Goal: Task Accomplishment & Management: Complete application form

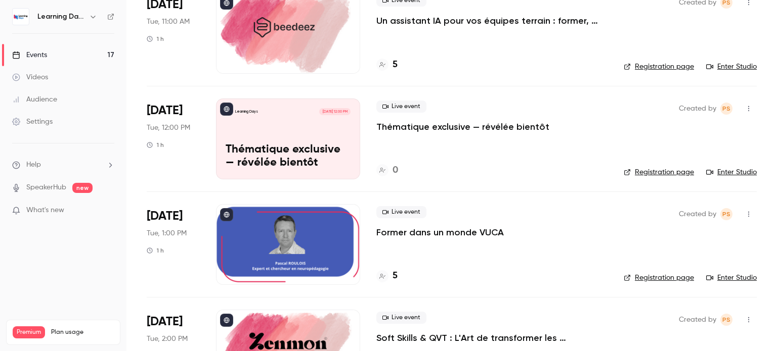
scroll to position [263, 0]
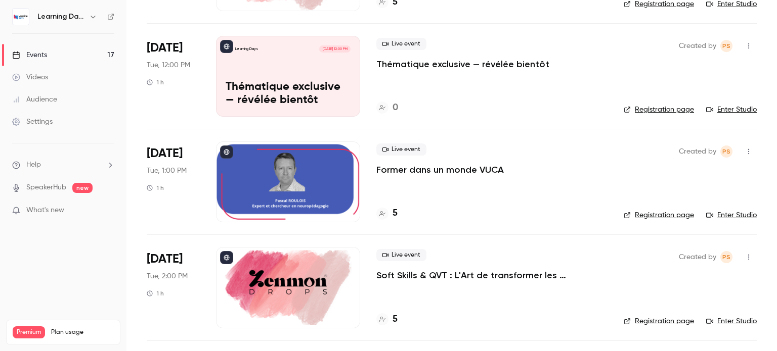
click at [297, 59] on div "Learning Days [DATE] 12:00 PM Thématique exclusive — révélée bientôt" at bounding box center [288, 76] width 144 height 81
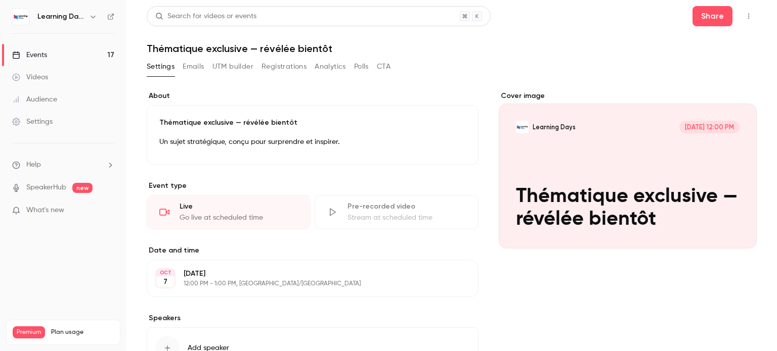
click at [733, 228] on icon "Cover image" at bounding box center [738, 231] width 11 height 8
click at [735, 233] on button "Learning Days [DATE] 12:00 PM Thématique exclusive — révélée bientôt" at bounding box center [738, 230] width 20 height 20
click at [733, 228] on icon "Cover image" at bounding box center [738, 231] width 11 height 8
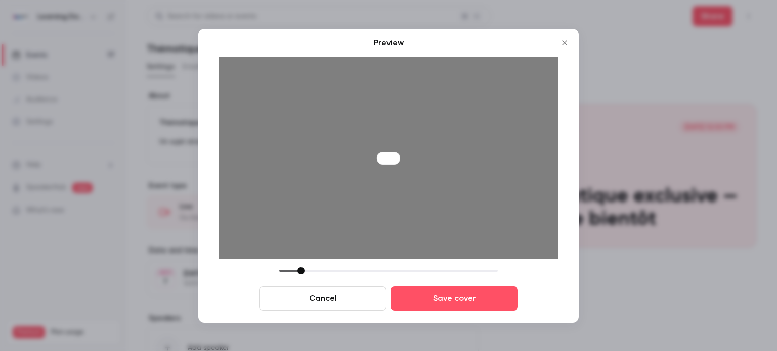
drag, startPoint x: 352, startPoint y: 272, endPoint x: 301, endPoint y: 270, distance: 50.6
click at [301, 270] on div at bounding box center [300, 270] width 7 height 7
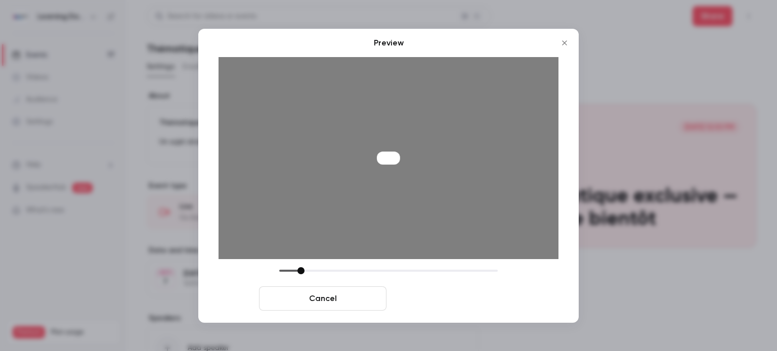
click at [465, 299] on button "Save cover" at bounding box center [453, 299] width 127 height 24
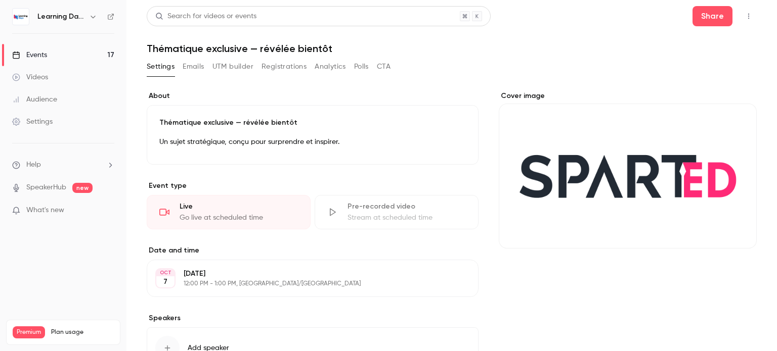
click at [38, 56] on div "Events" at bounding box center [29, 55] width 35 height 10
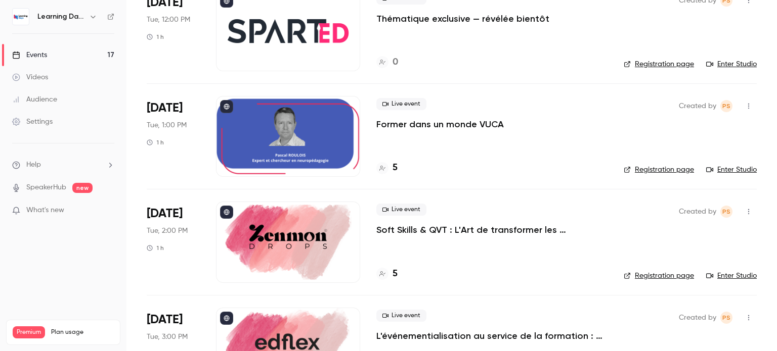
scroll to position [302, 0]
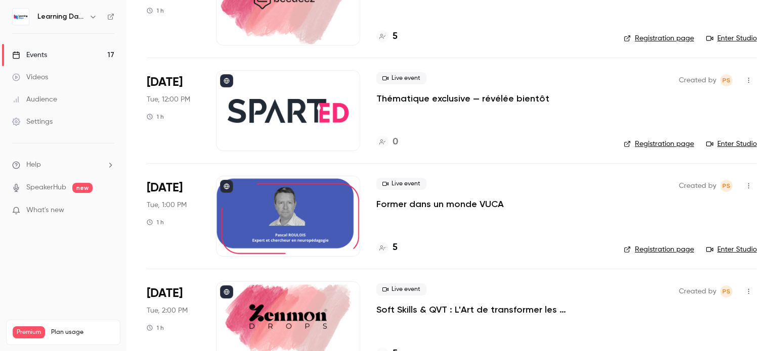
click at [295, 114] on div at bounding box center [288, 110] width 144 height 81
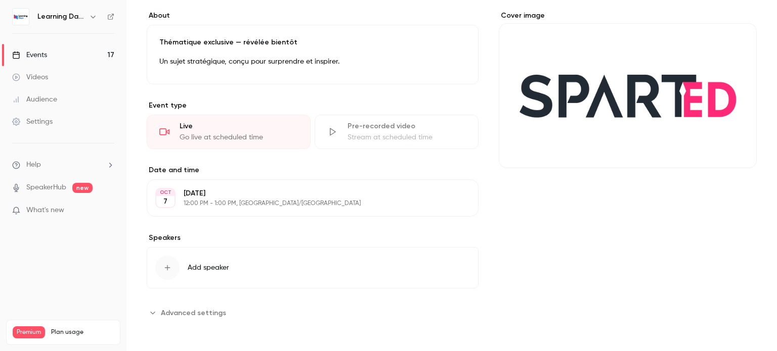
scroll to position [79, 0]
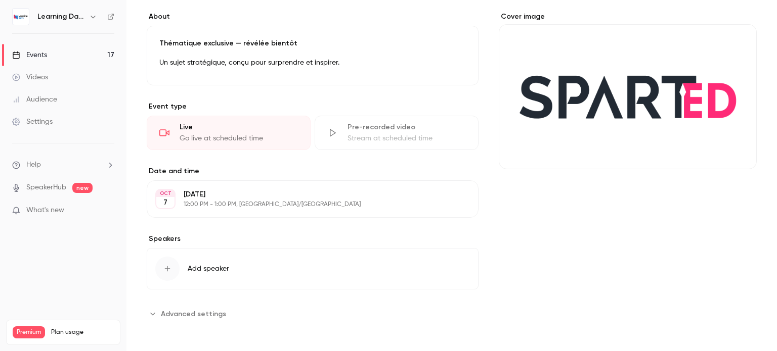
click at [171, 267] on div "button" at bounding box center [167, 269] width 24 height 24
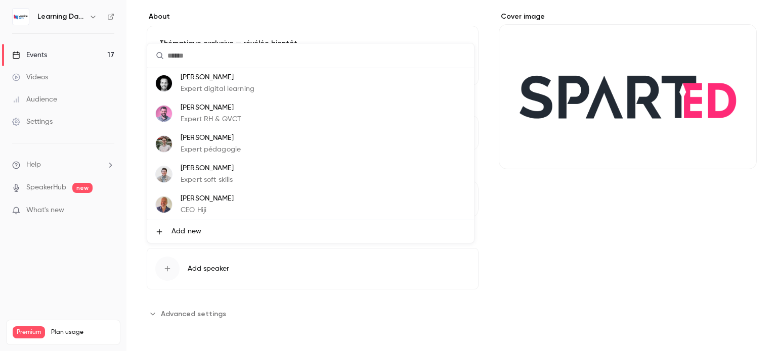
scroll to position [61, 0]
click at [178, 232] on span "Add new" at bounding box center [186, 232] width 30 height 11
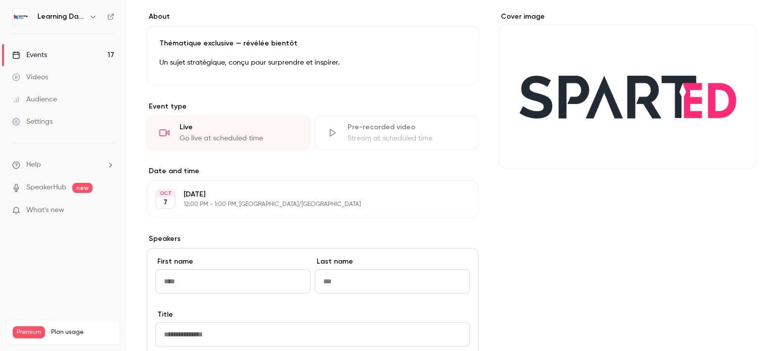
click at [204, 283] on input "First name" at bounding box center [232, 281] width 155 height 24
type input "********"
click at [338, 279] on input "Last name" at bounding box center [391, 281] width 155 height 24
paste input "**********"
drag, startPoint x: 351, startPoint y: 281, endPoint x: 297, endPoint y: 275, distance: 53.9
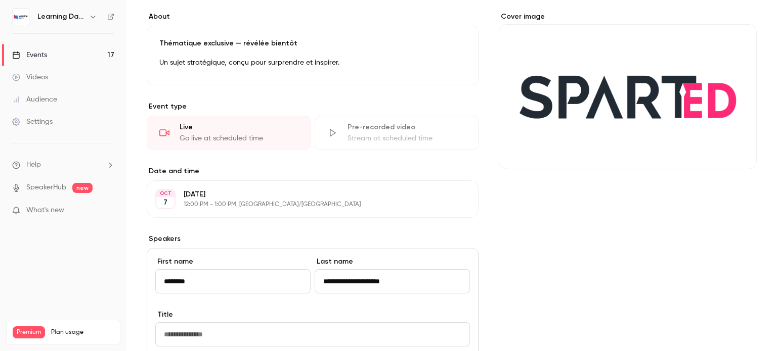
click at [297, 275] on div "**********" at bounding box center [312, 283] width 314 height 53
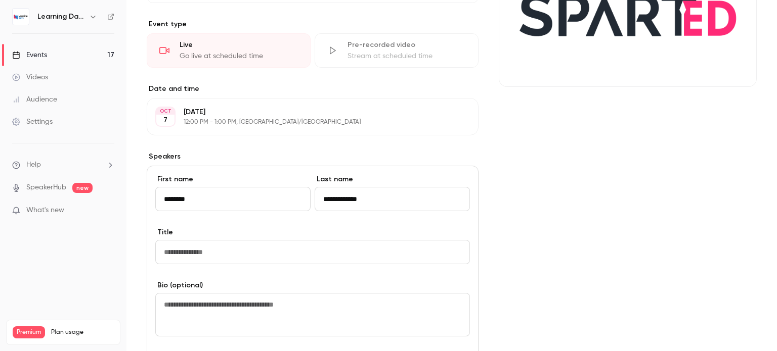
scroll to position [162, 0]
type input "**********"
click at [218, 256] on input "Title" at bounding box center [312, 252] width 314 height 24
paste input "**********"
type input "**********"
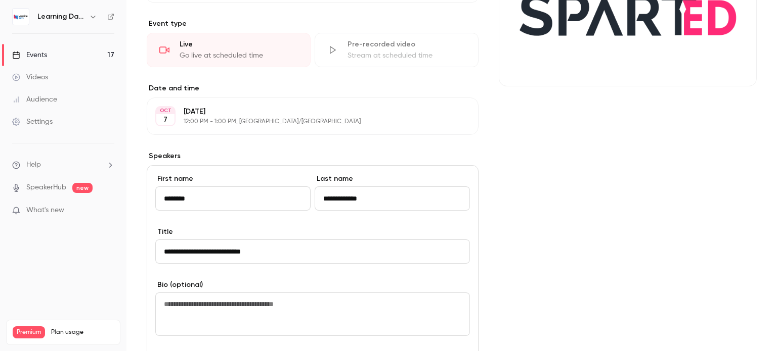
click at [235, 312] on textarea at bounding box center [312, 314] width 314 height 43
paste textarea "**********"
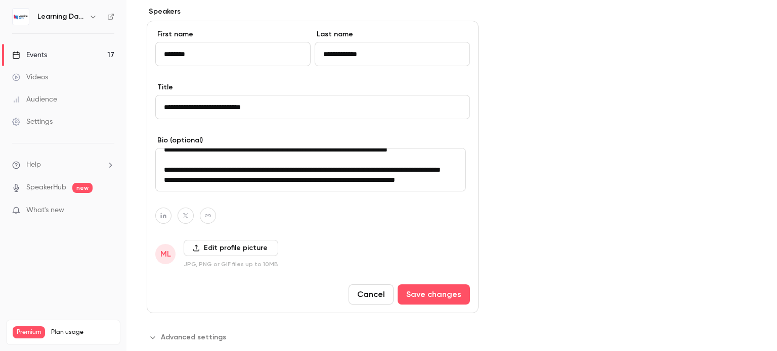
scroll to position [342, 0]
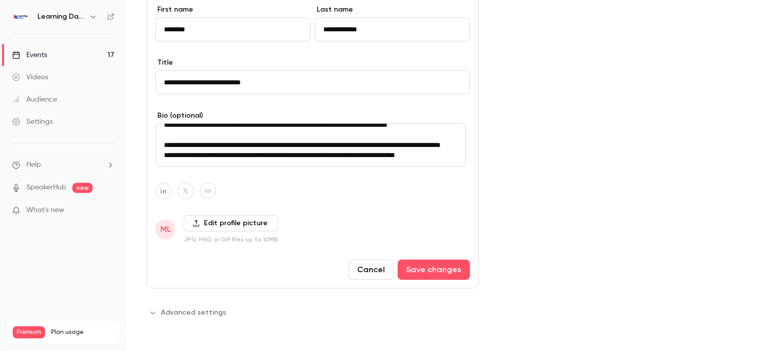
type textarea "**********"
click at [213, 222] on label "Edit profile picture" at bounding box center [231, 223] width 95 height 16
click at [0, 0] on input "Edit profile picture" at bounding box center [0, 0] width 0 height 0
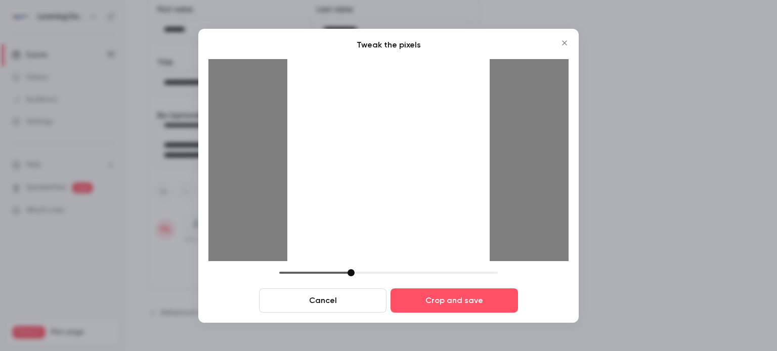
click at [352, 273] on div at bounding box center [350, 272] width 7 height 7
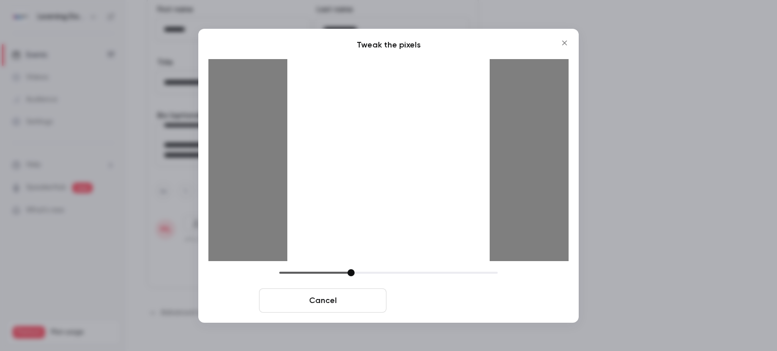
click at [464, 306] on button "Crop and save" at bounding box center [453, 301] width 127 height 24
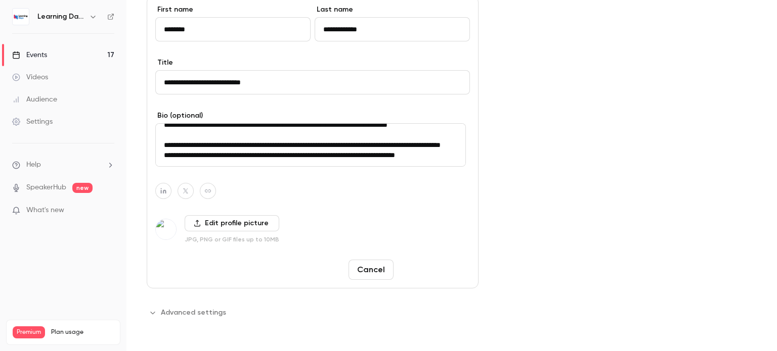
click at [443, 270] on button "Save changes" at bounding box center [433, 270] width 72 height 20
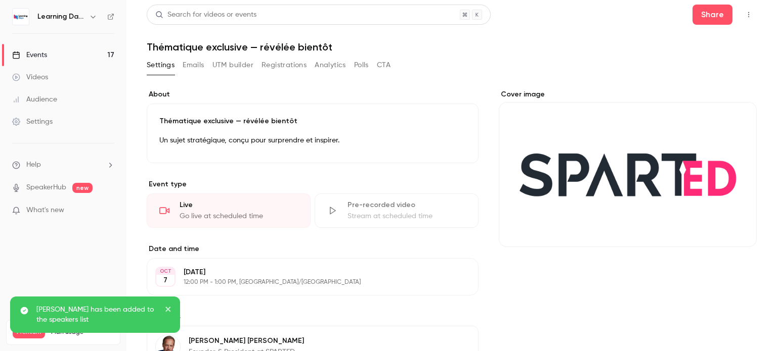
scroll to position [0, 0]
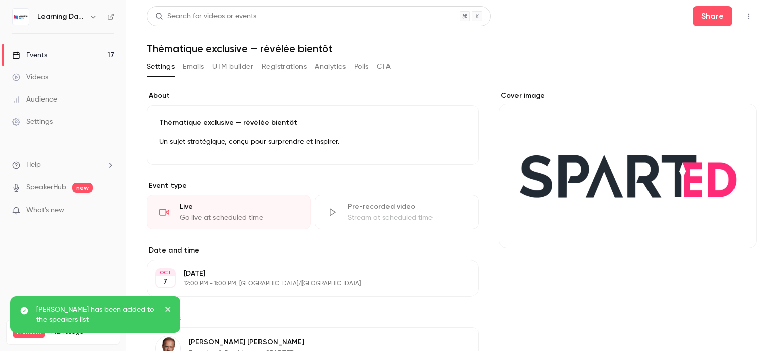
click at [53, 18] on h6 "Learning Days" at bounding box center [61, 17] width 48 height 10
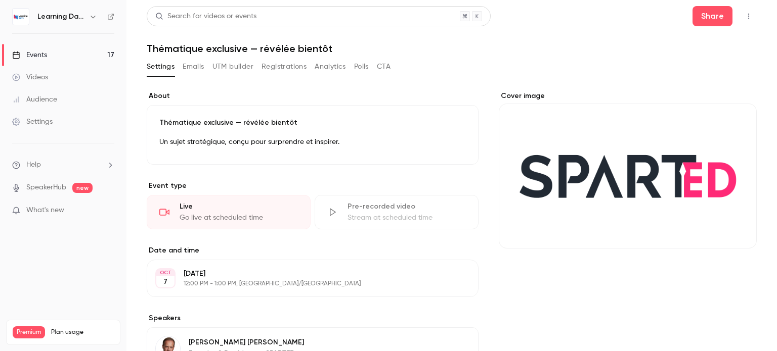
click at [41, 56] on div "Events" at bounding box center [29, 55] width 35 height 10
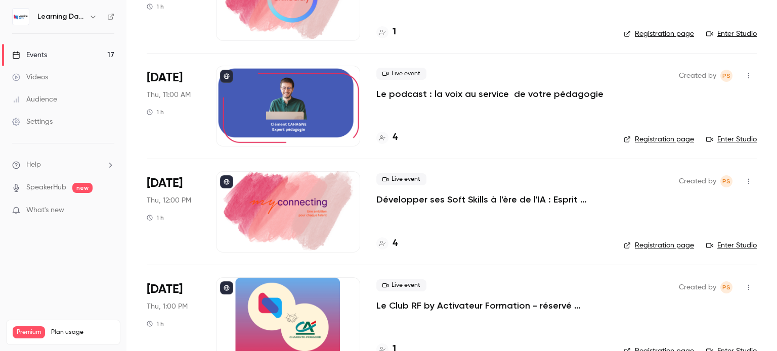
scroll to position [1526, 0]
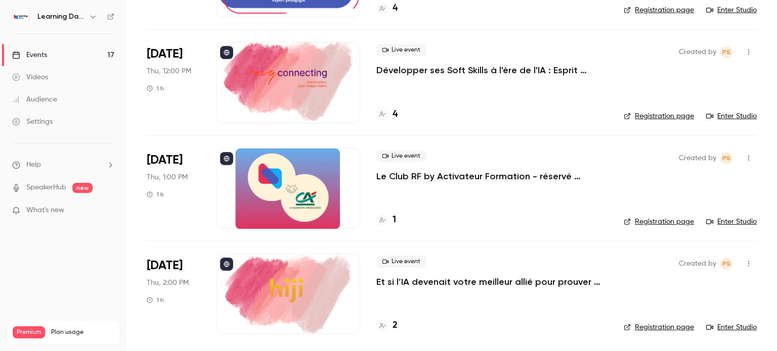
click at [39, 117] on div "Settings" at bounding box center [32, 122] width 40 height 10
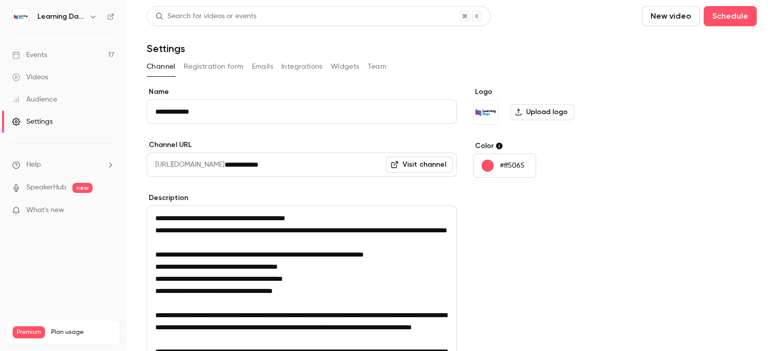
click at [43, 103] on div "Audience" at bounding box center [34, 100] width 45 height 10
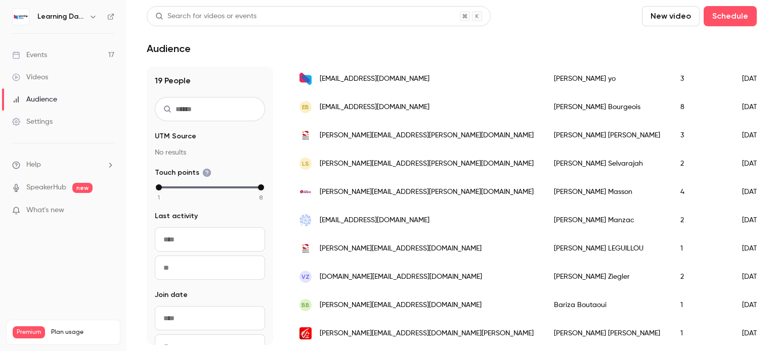
scroll to position [462, 0]
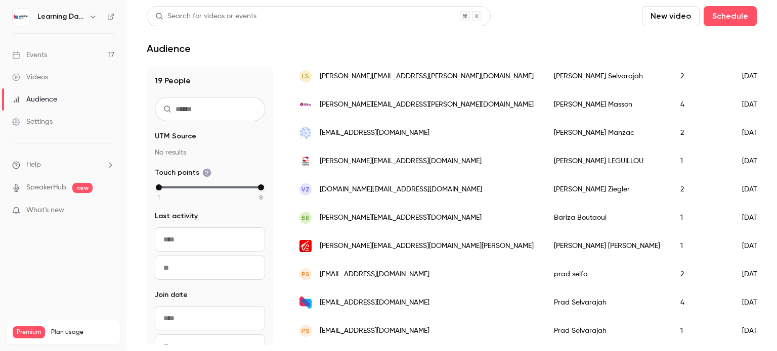
click at [37, 58] on div "Events" at bounding box center [29, 55] width 35 height 10
